Goal: Information Seeking & Learning: Learn about a topic

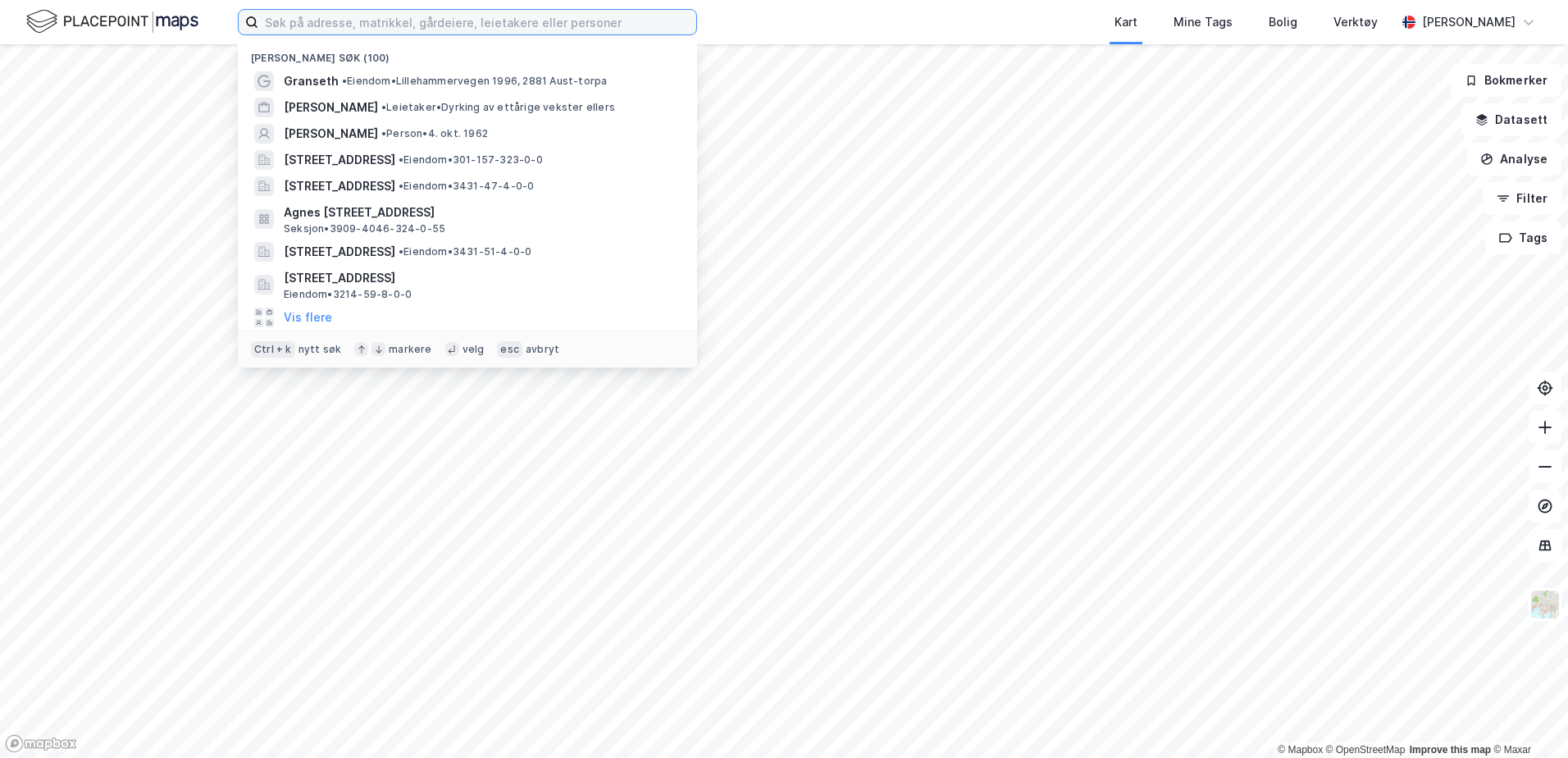
click at [561, 23] on input at bounding box center [478, 22] width 438 height 24
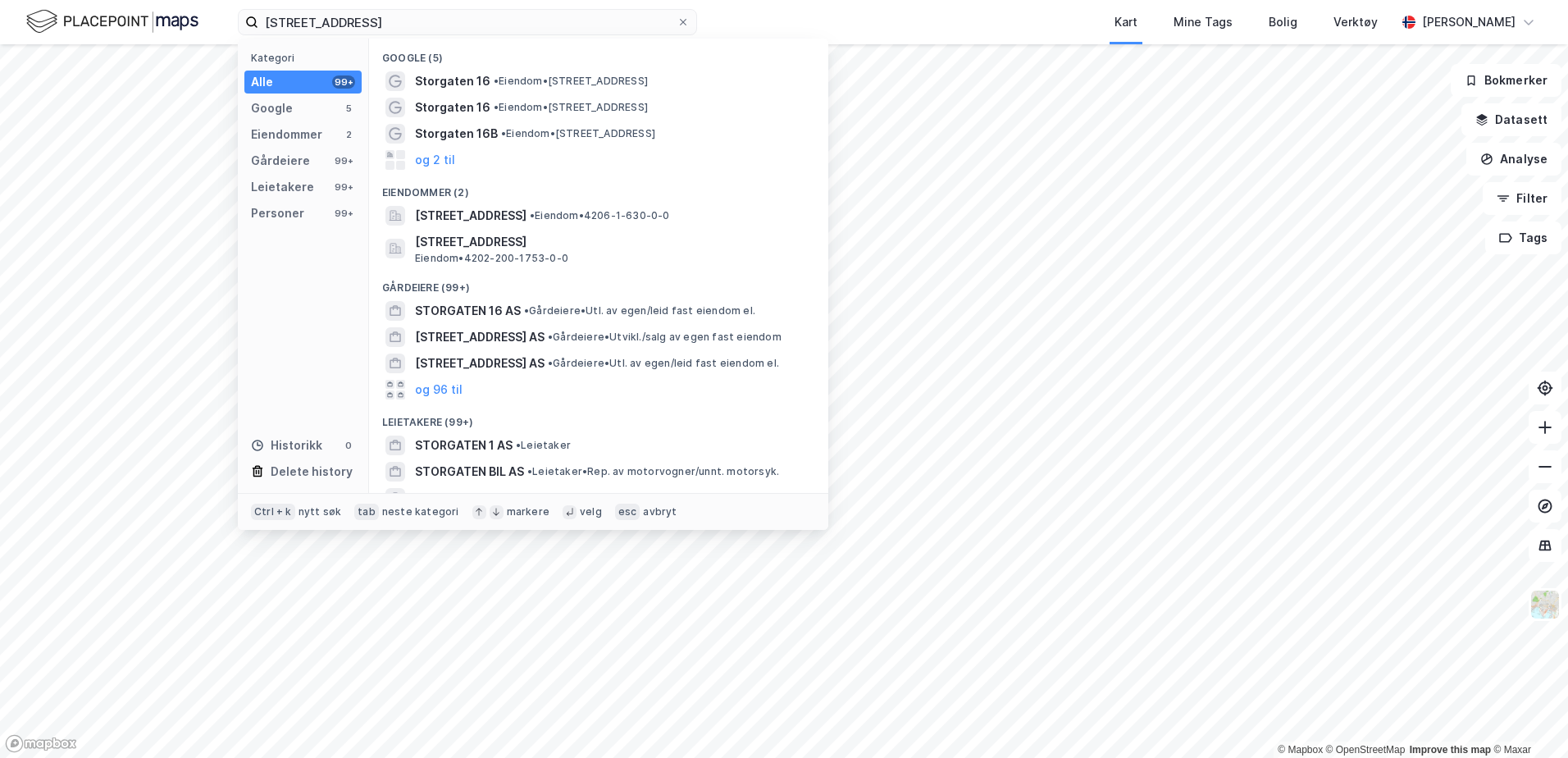
click at [502, 132] on span "•" at bounding box center [503, 134] width 4 height 13
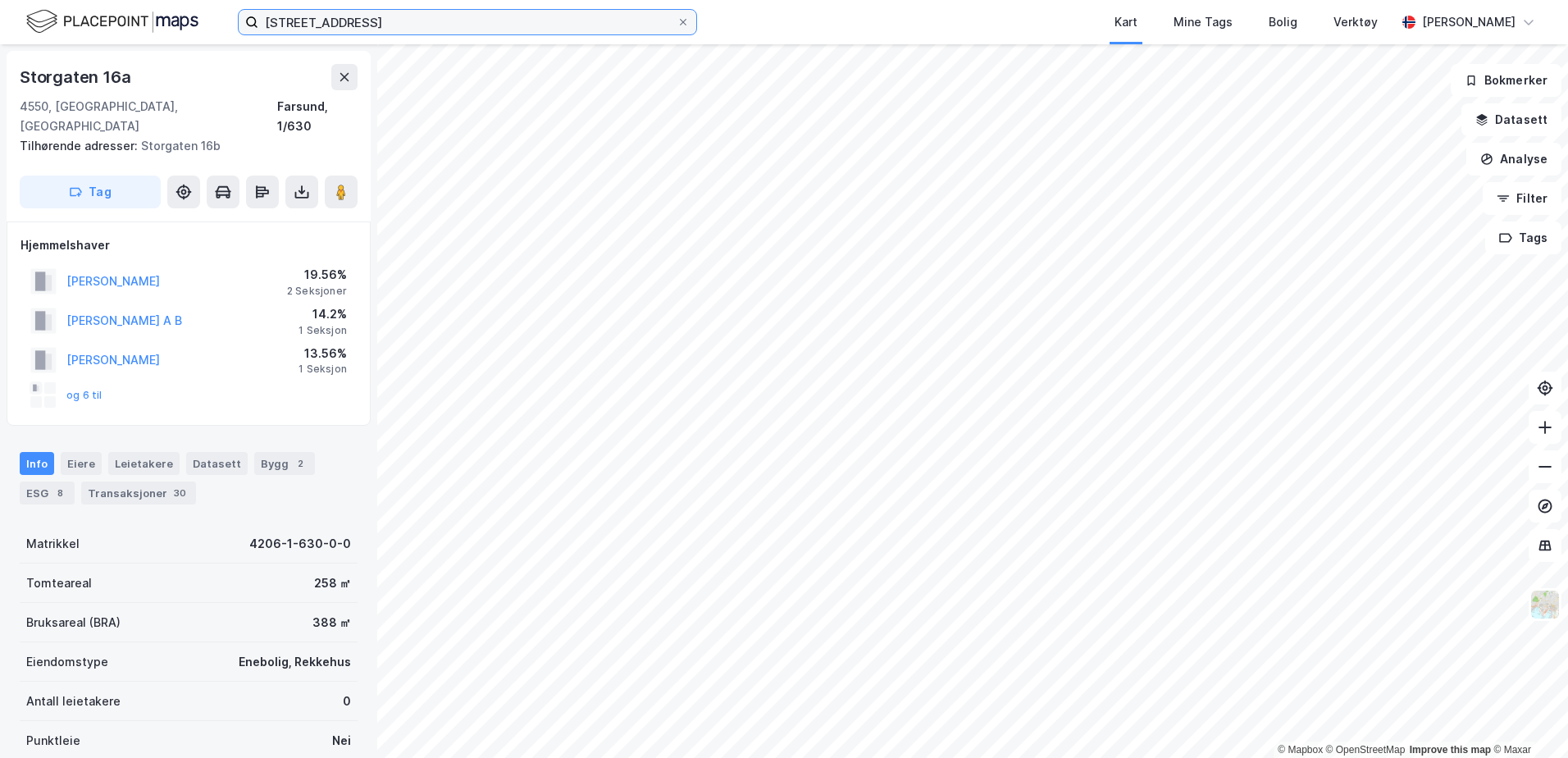
click at [360, 20] on input "[STREET_ADDRESS]" at bounding box center [468, 22] width 418 height 24
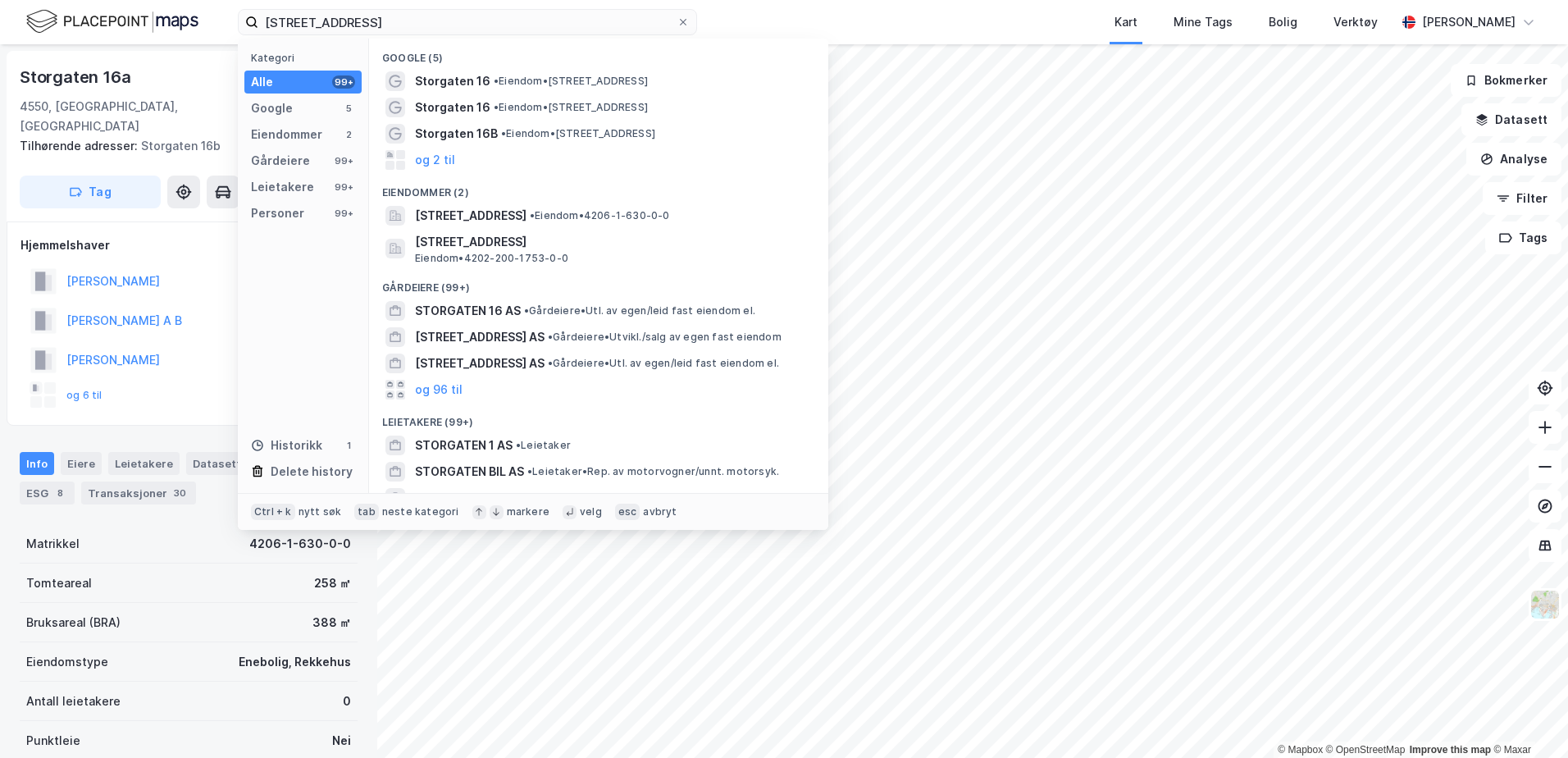
click at [590, 88] on div "Storgaten 16 • Eiendom • [STREET_ADDRESS]" at bounding box center [613, 81] width 397 height 20
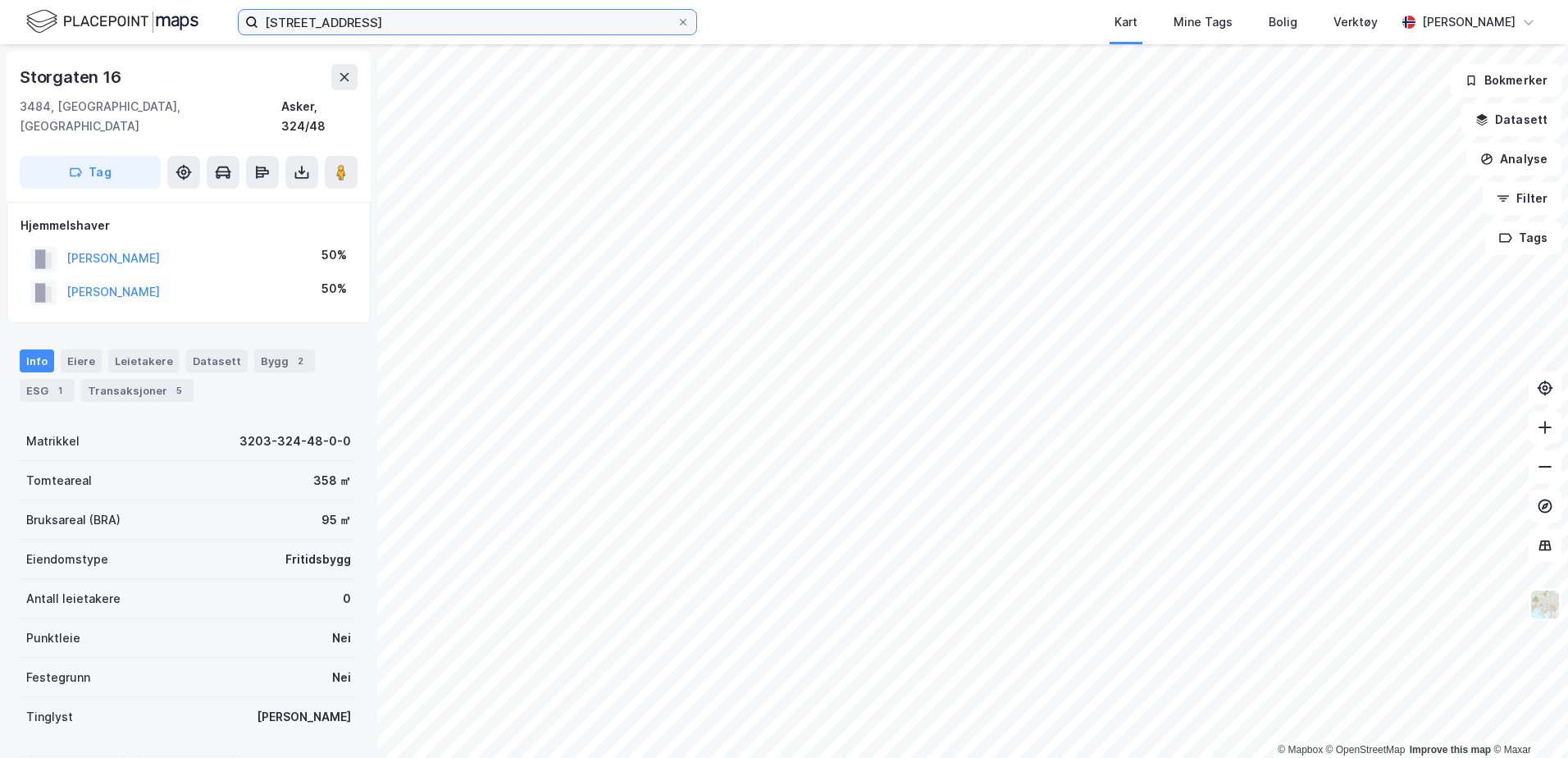
click at [381, 31] on input "[STREET_ADDRESS]" at bounding box center [468, 22] width 418 height 24
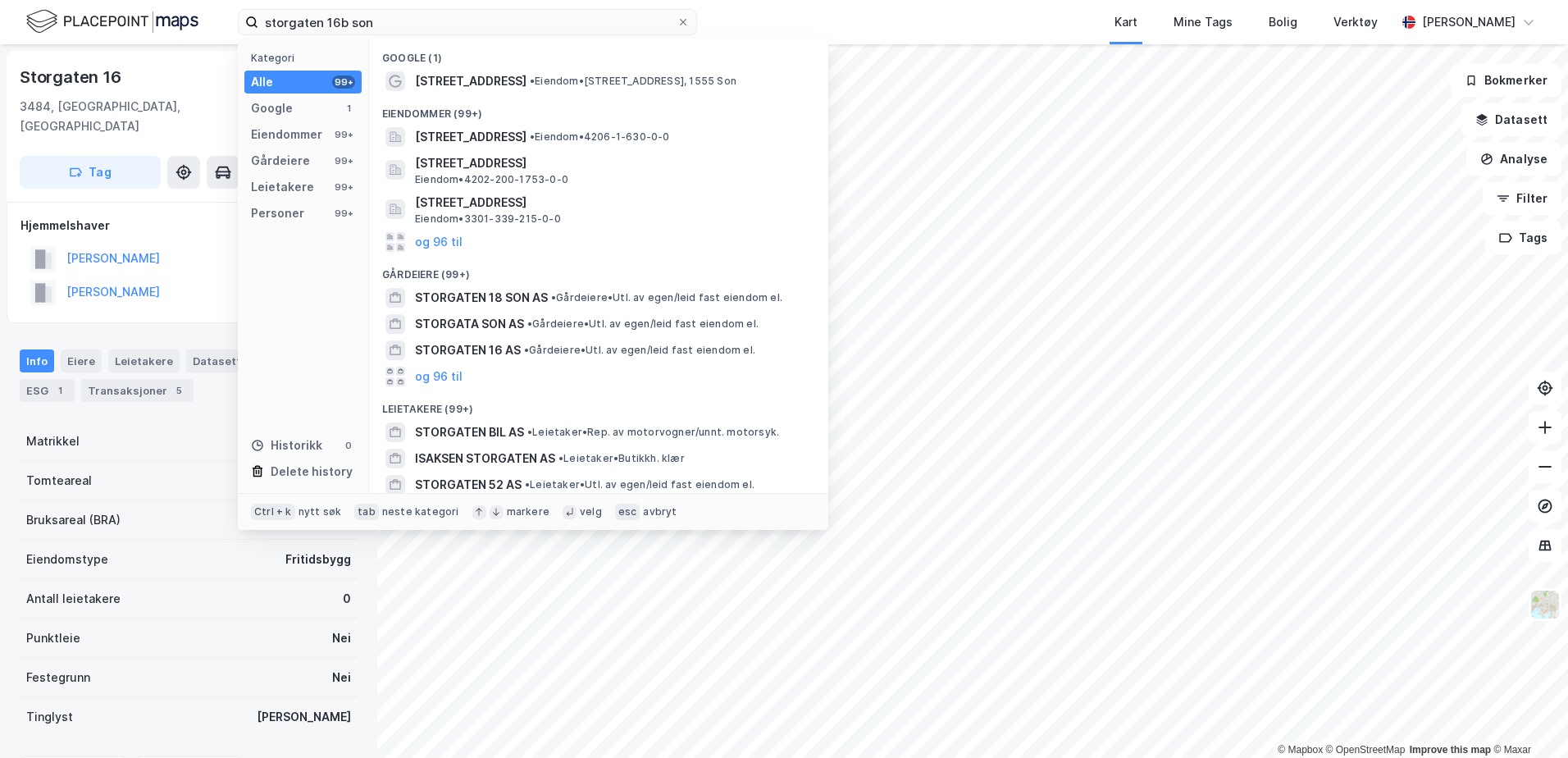
click at [536, 70] on div "[STREET_ADDRESS] • Eiendom • [STREET_ADDRESS]" at bounding box center [598, 81] width 433 height 26
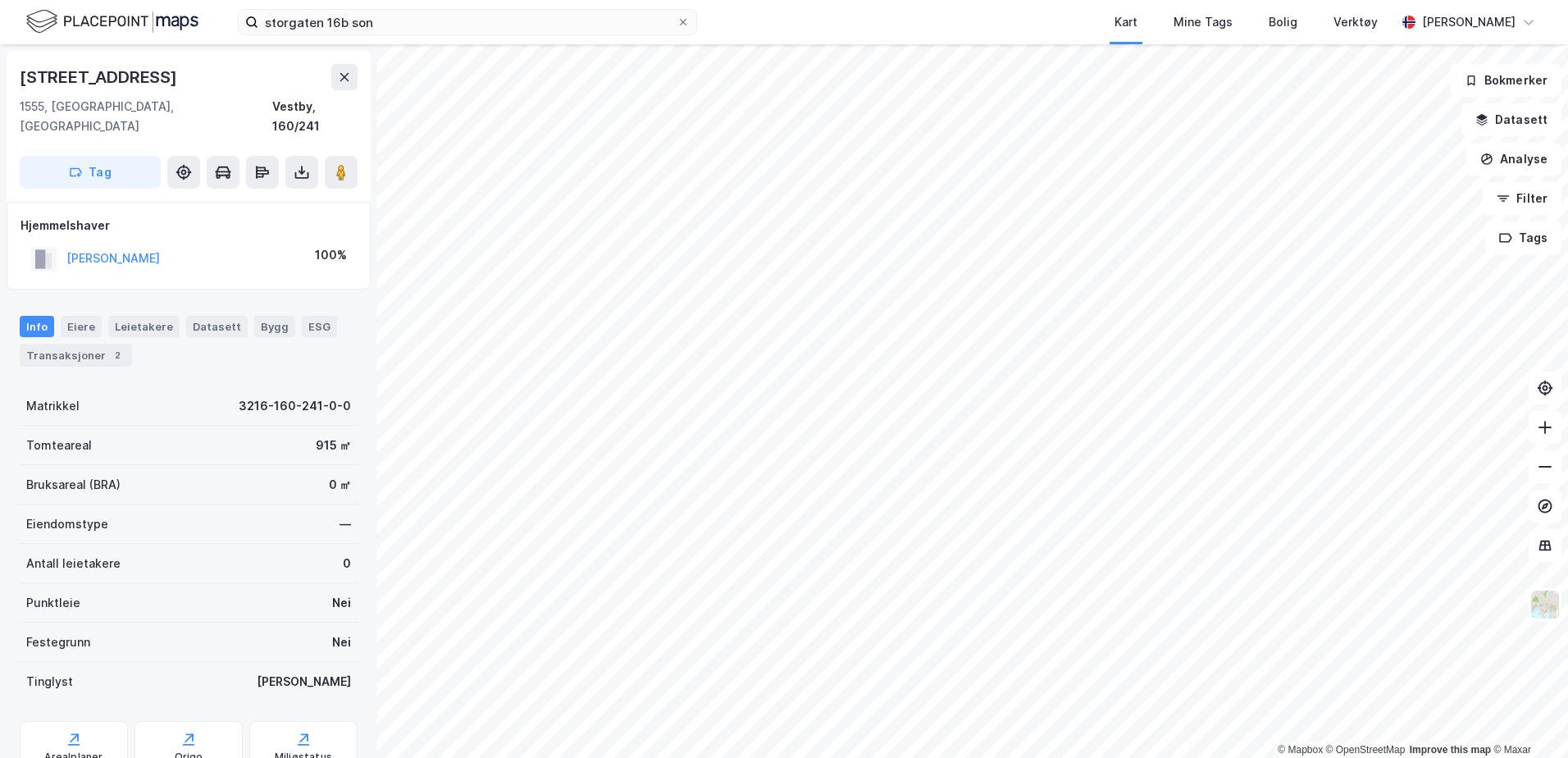
click at [118, 72] on div "[STREET_ADDRESS]" at bounding box center [100, 76] width 161 height 26
click at [372, 17] on input "storgaten 16b son" at bounding box center [468, 22] width 418 height 24
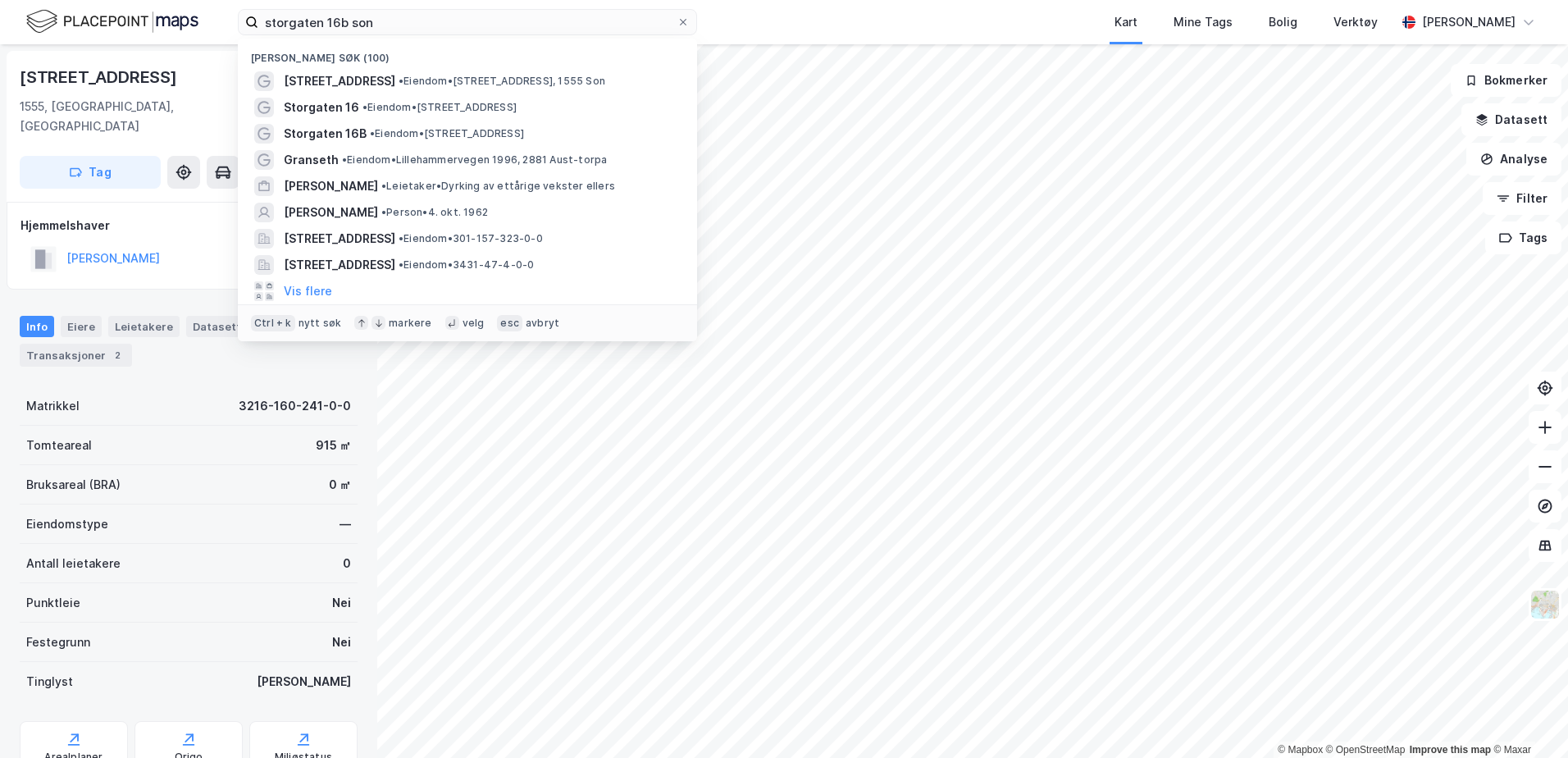
click at [399, 83] on span "• Eiendom • [STREET_ADDRESS]" at bounding box center [502, 81] width 207 height 13
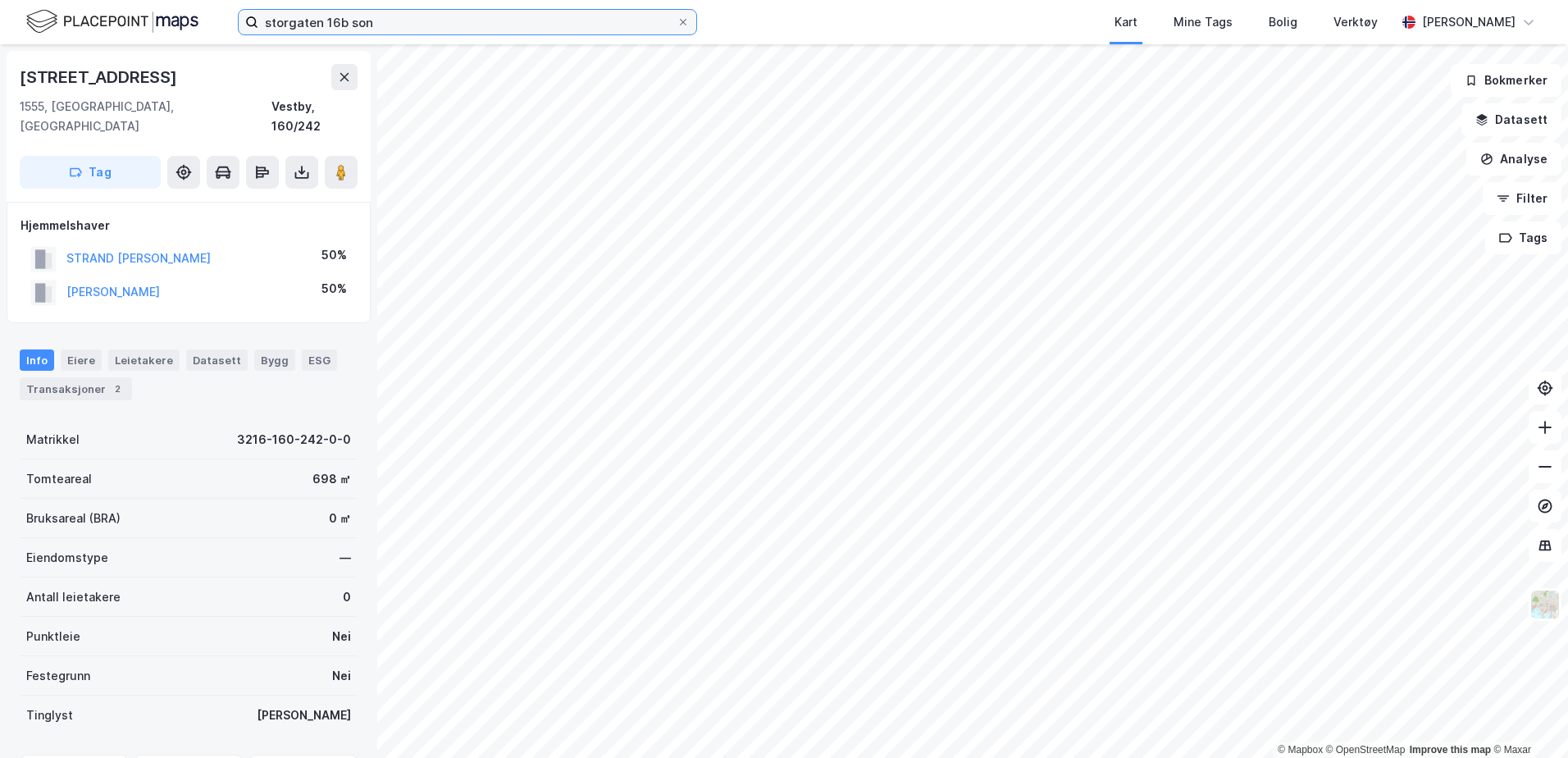
click at [392, 18] on input "storgaten 16b son" at bounding box center [468, 22] width 418 height 24
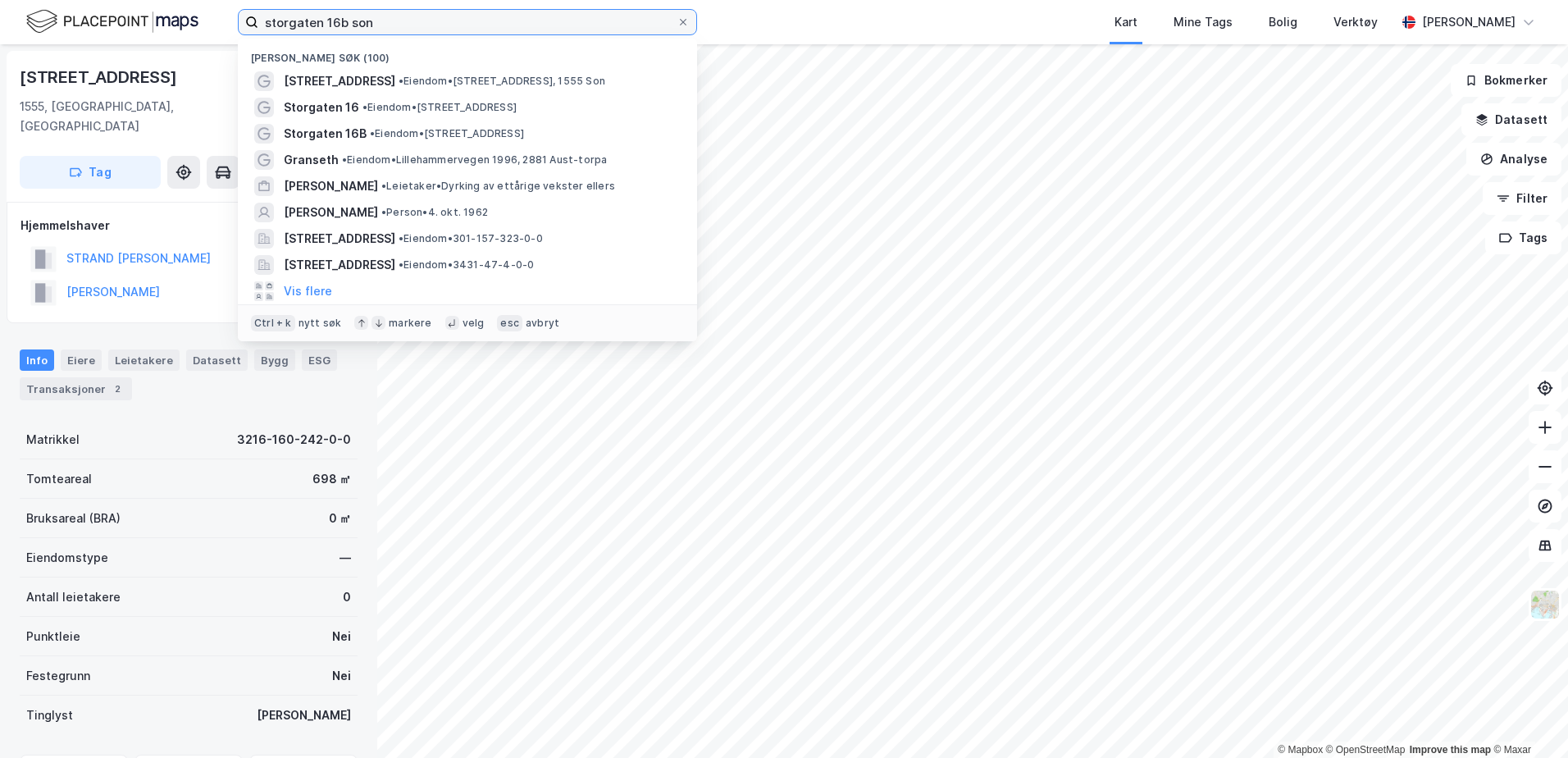
click at [392, 18] on input "storgaten 16b son" at bounding box center [468, 22] width 418 height 24
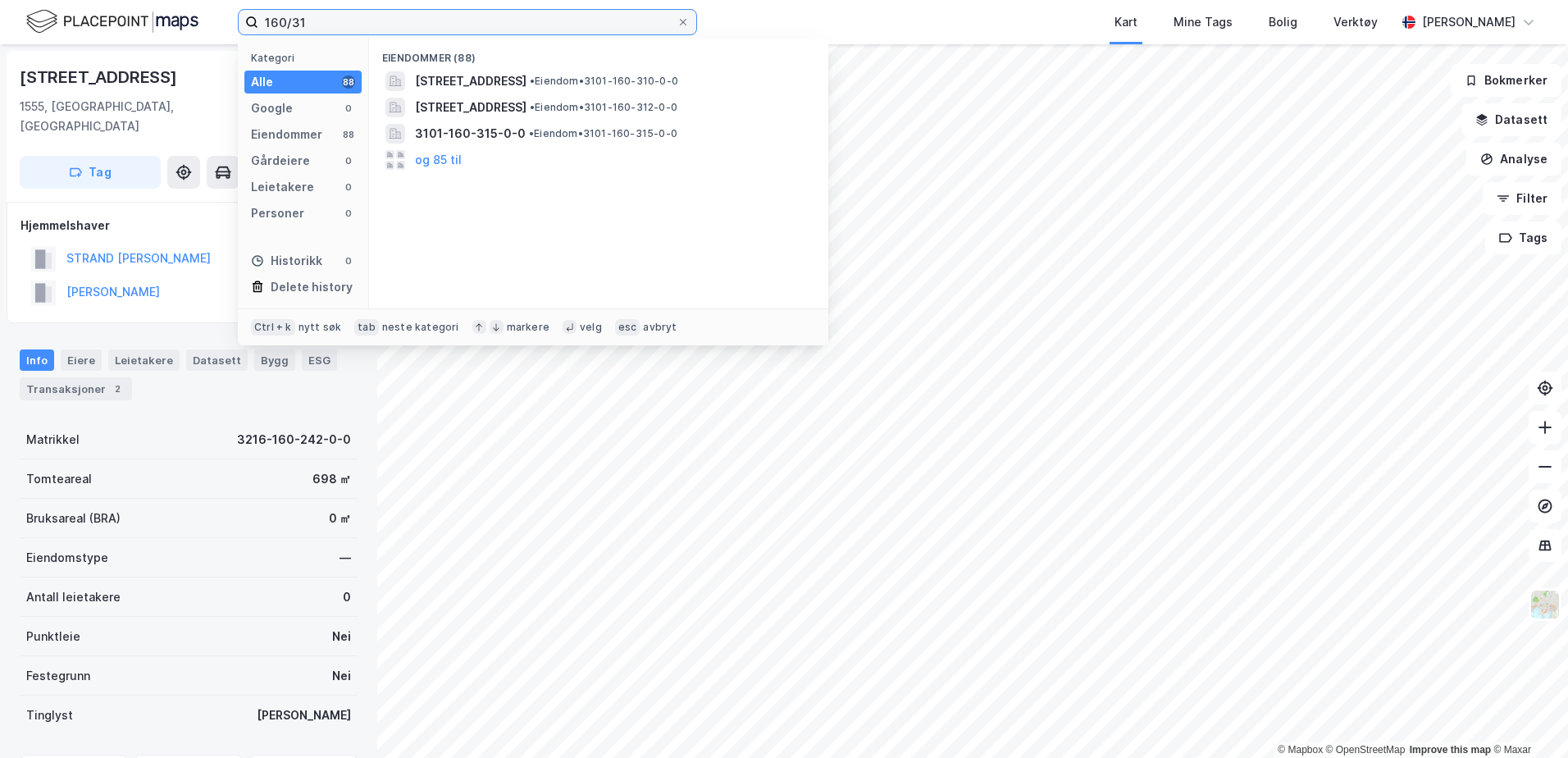
click at [378, 27] on input "160/31" at bounding box center [468, 22] width 418 height 24
type input "1"
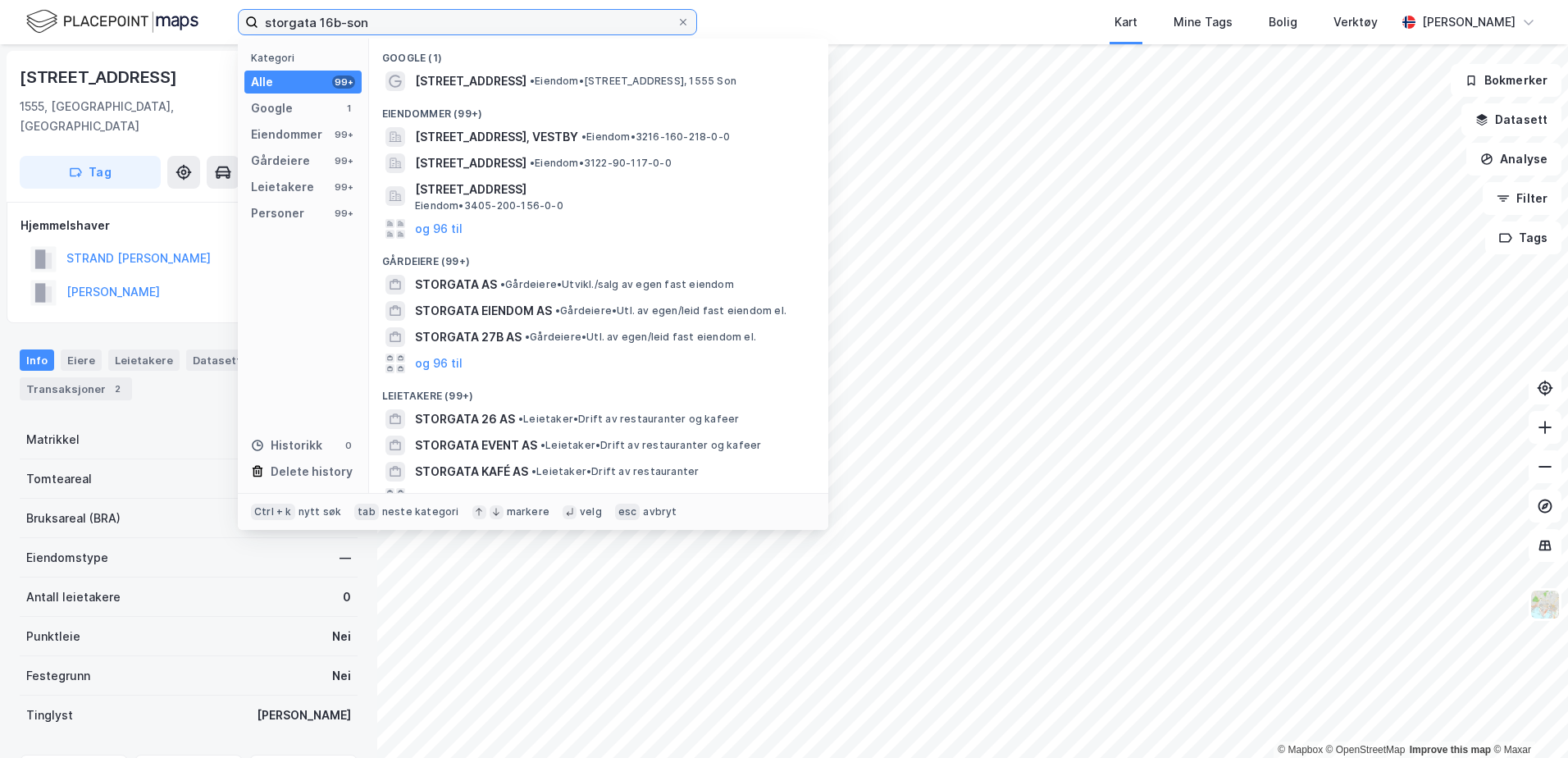
type input "storgata 16b-son"
click at [553, 128] on span "[STREET_ADDRESS], VESTBY" at bounding box center [497, 137] width 163 height 20
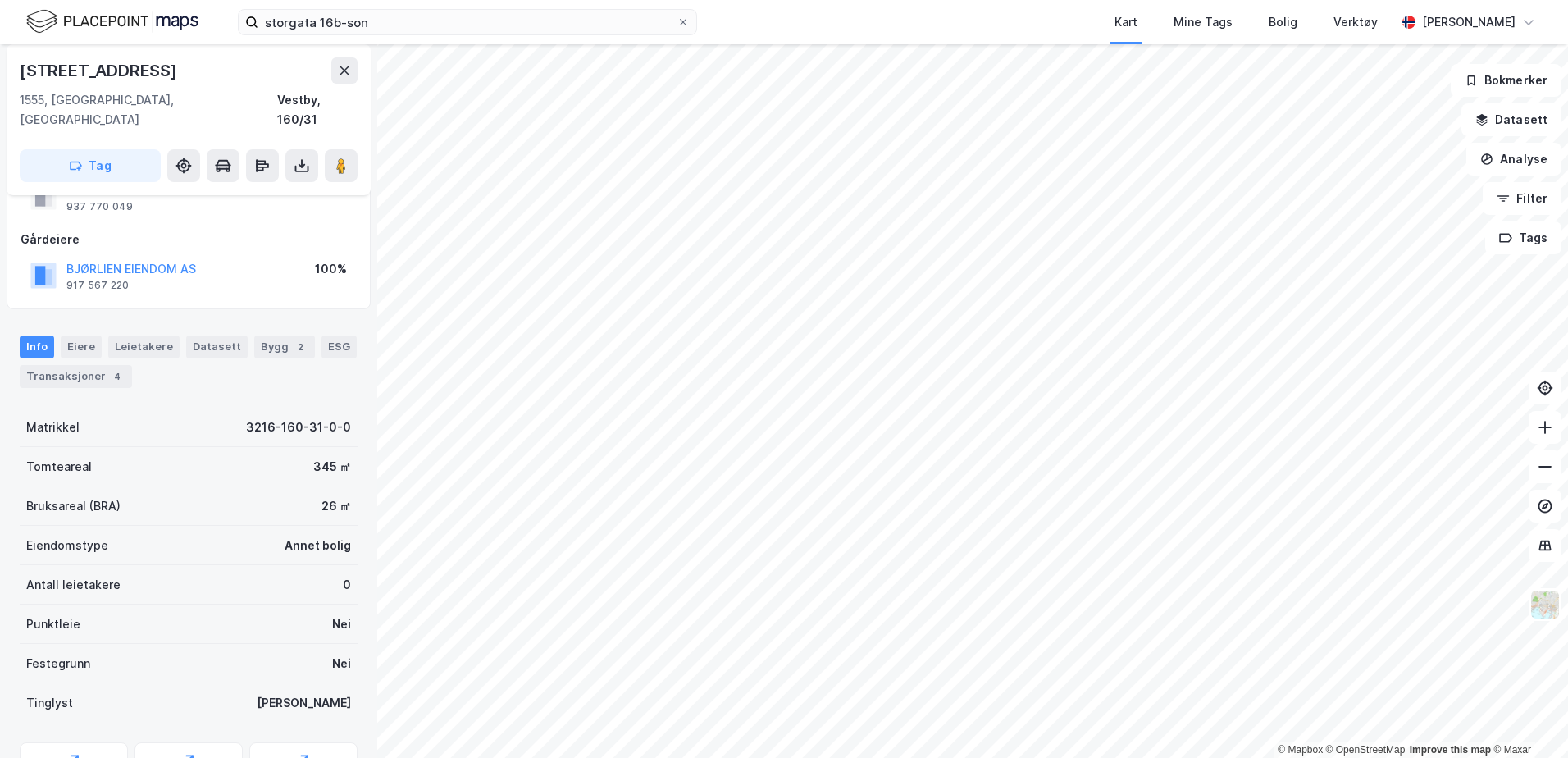
scroll to position [136, 0]
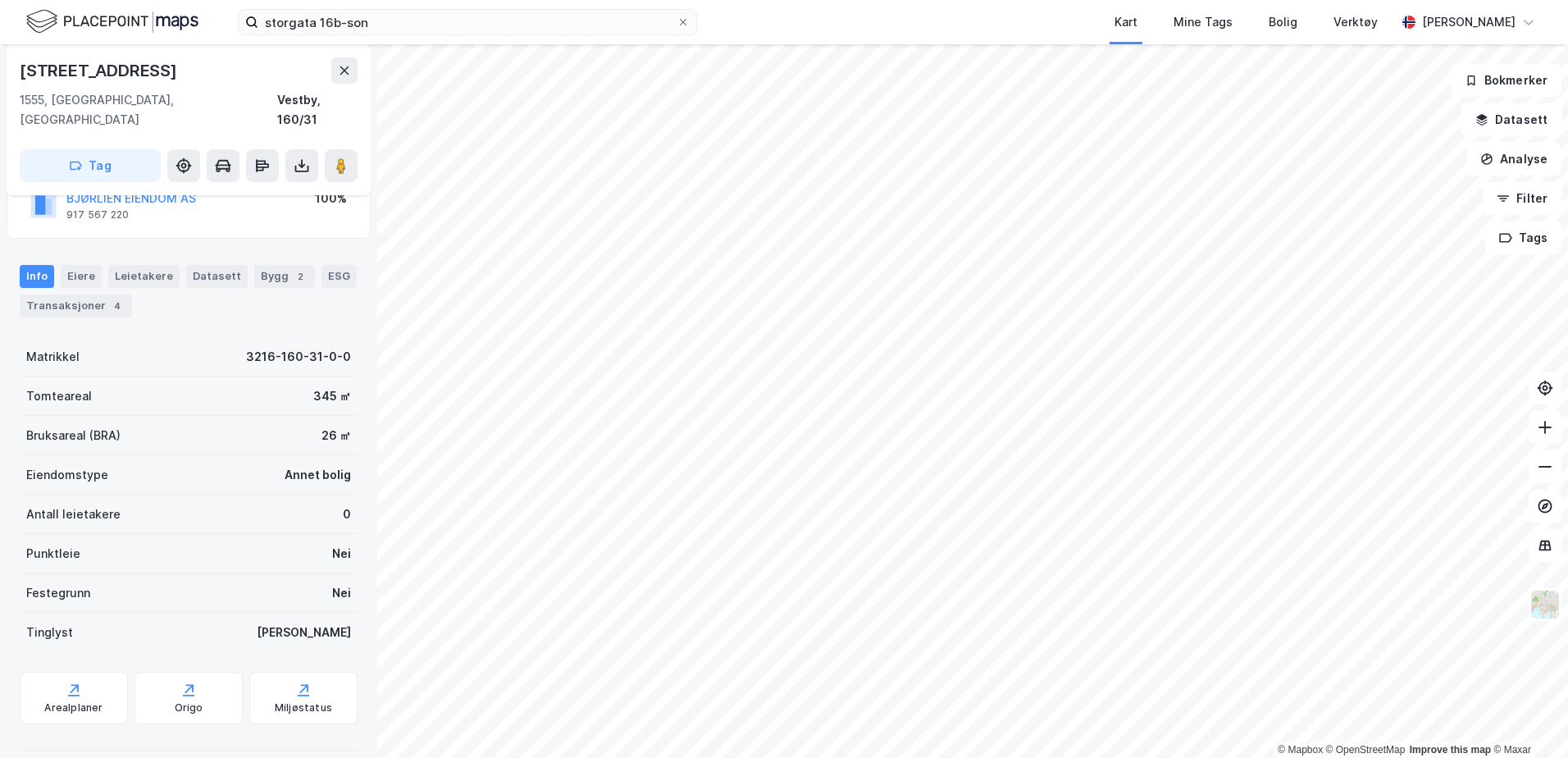
click at [70, 682] on icon at bounding box center [74, 690] width 16 height 16
click at [91, 701] on div "Arealplaner" at bounding box center [73, 708] width 58 height 13
